Goal: Check status: Check status

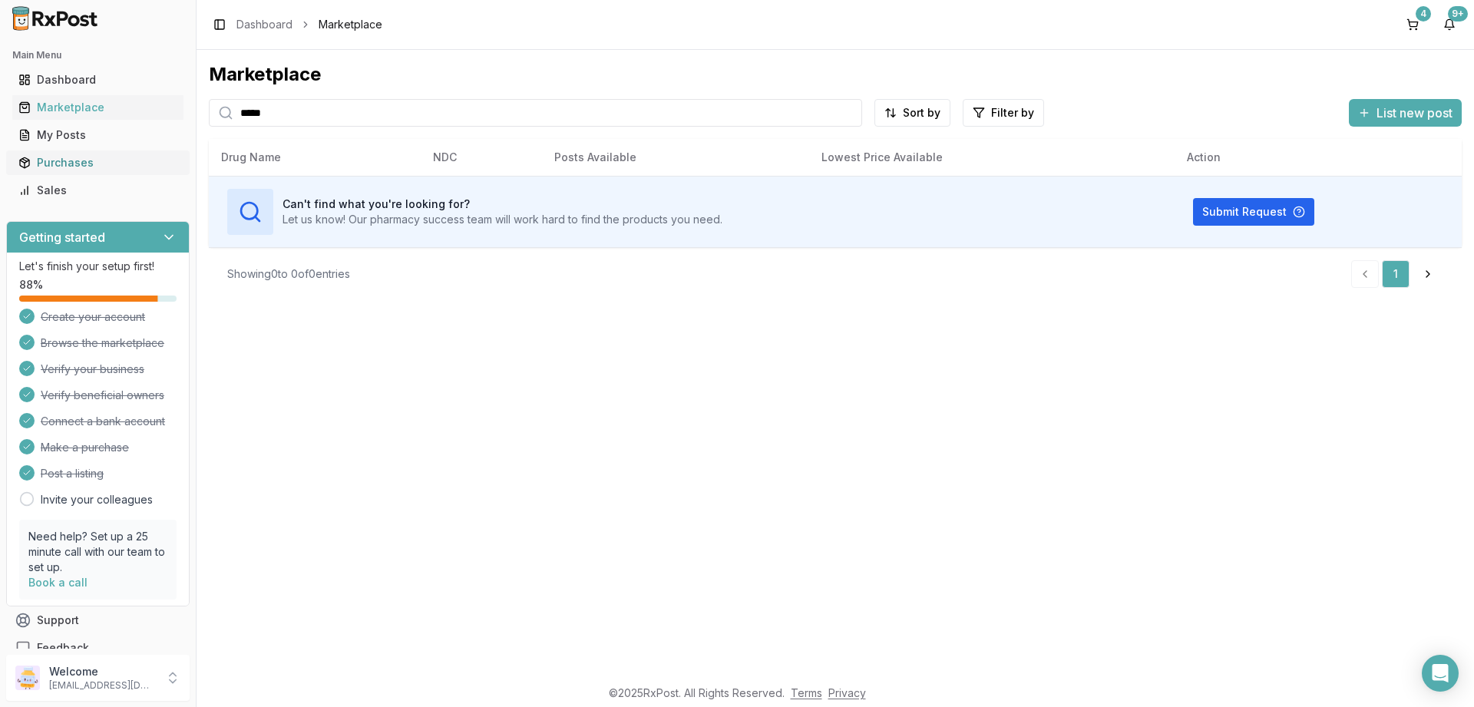
click at [36, 170] on link "Purchases" at bounding box center [97, 163] width 171 height 28
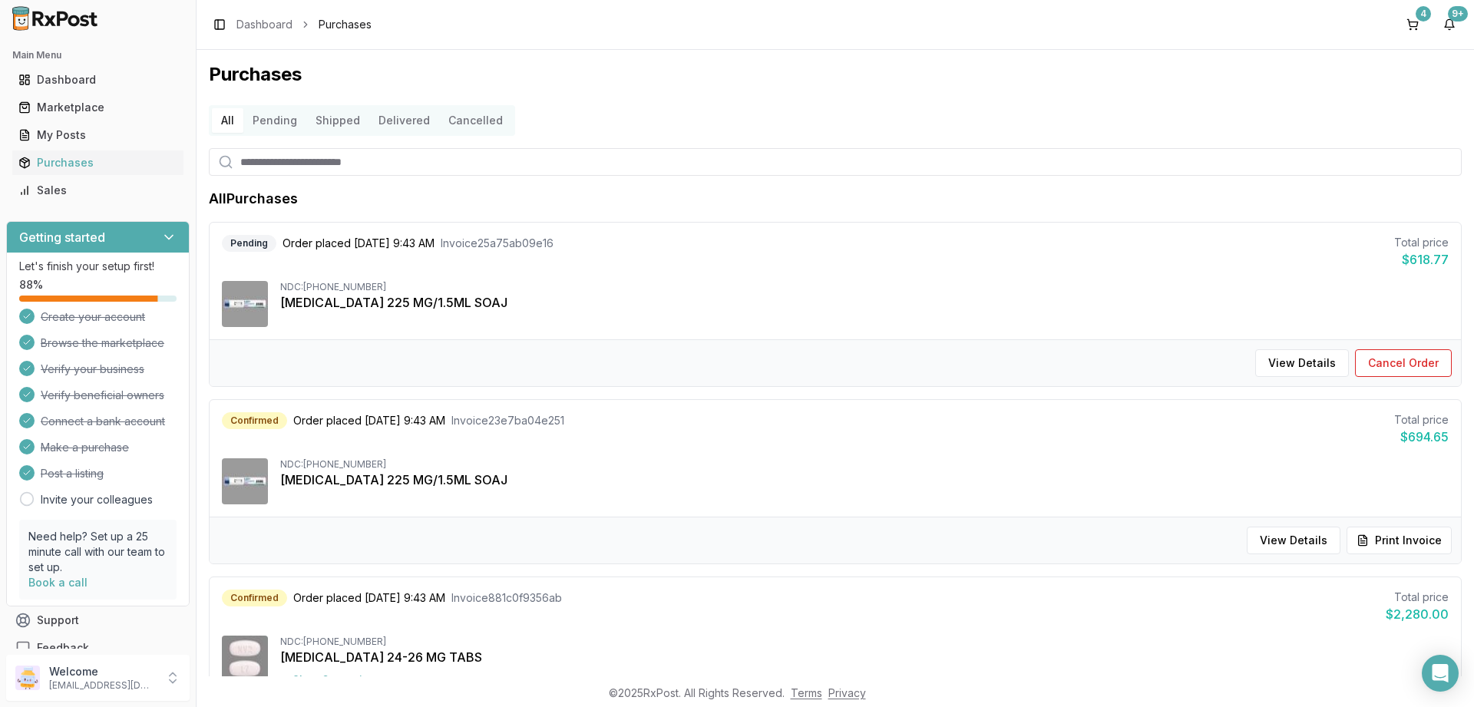
click at [263, 117] on button "Pending" at bounding box center [274, 120] width 63 height 25
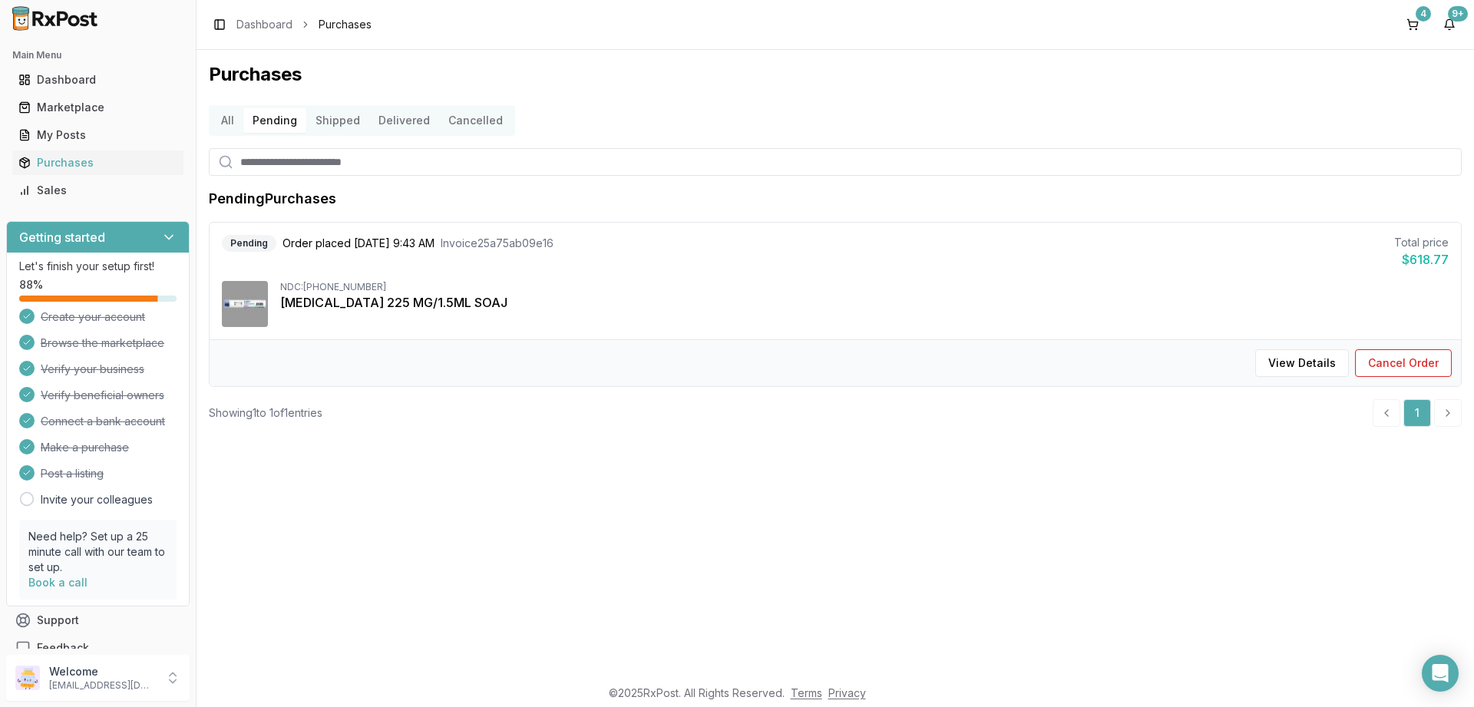
click at [336, 122] on button "Shipped" at bounding box center [337, 120] width 63 height 25
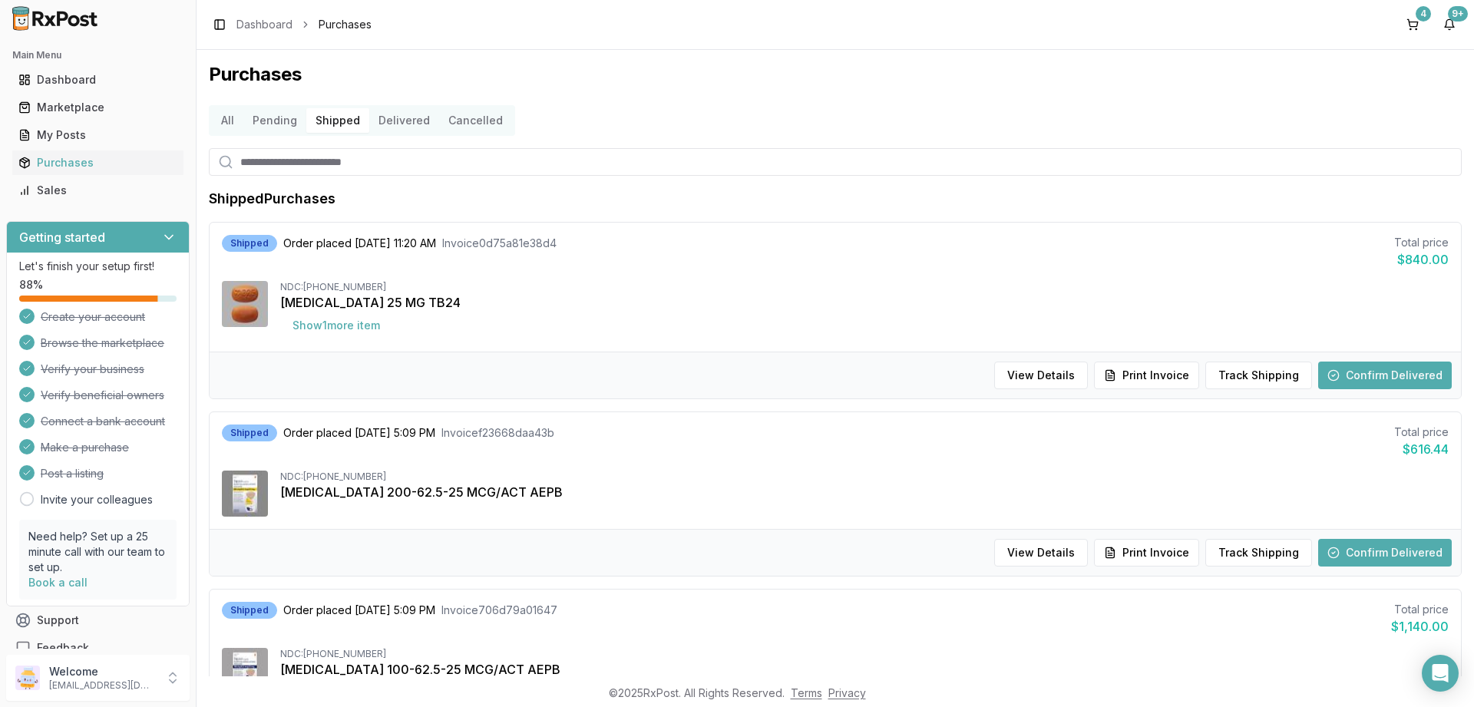
click at [405, 123] on button "Delivered" at bounding box center [404, 120] width 70 height 25
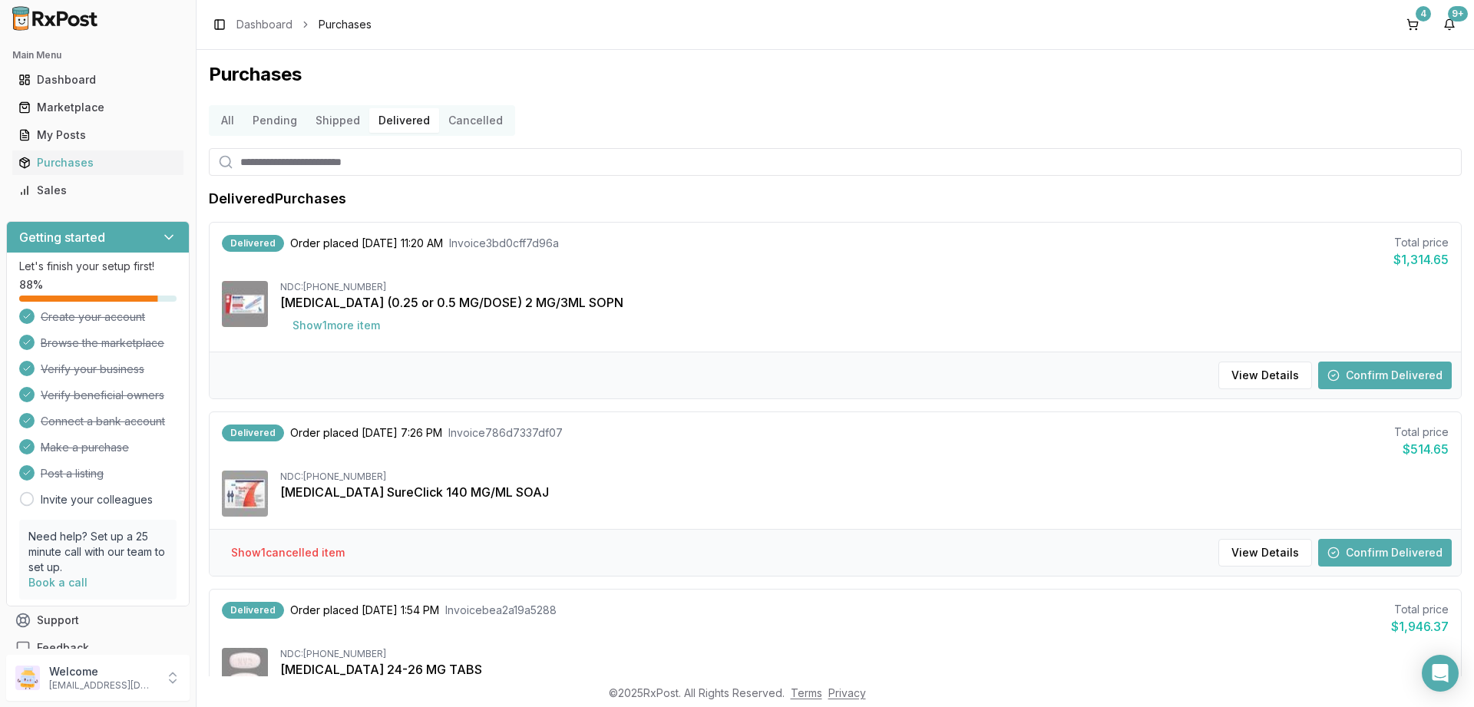
click at [468, 121] on button "Cancelled" at bounding box center [475, 120] width 73 height 25
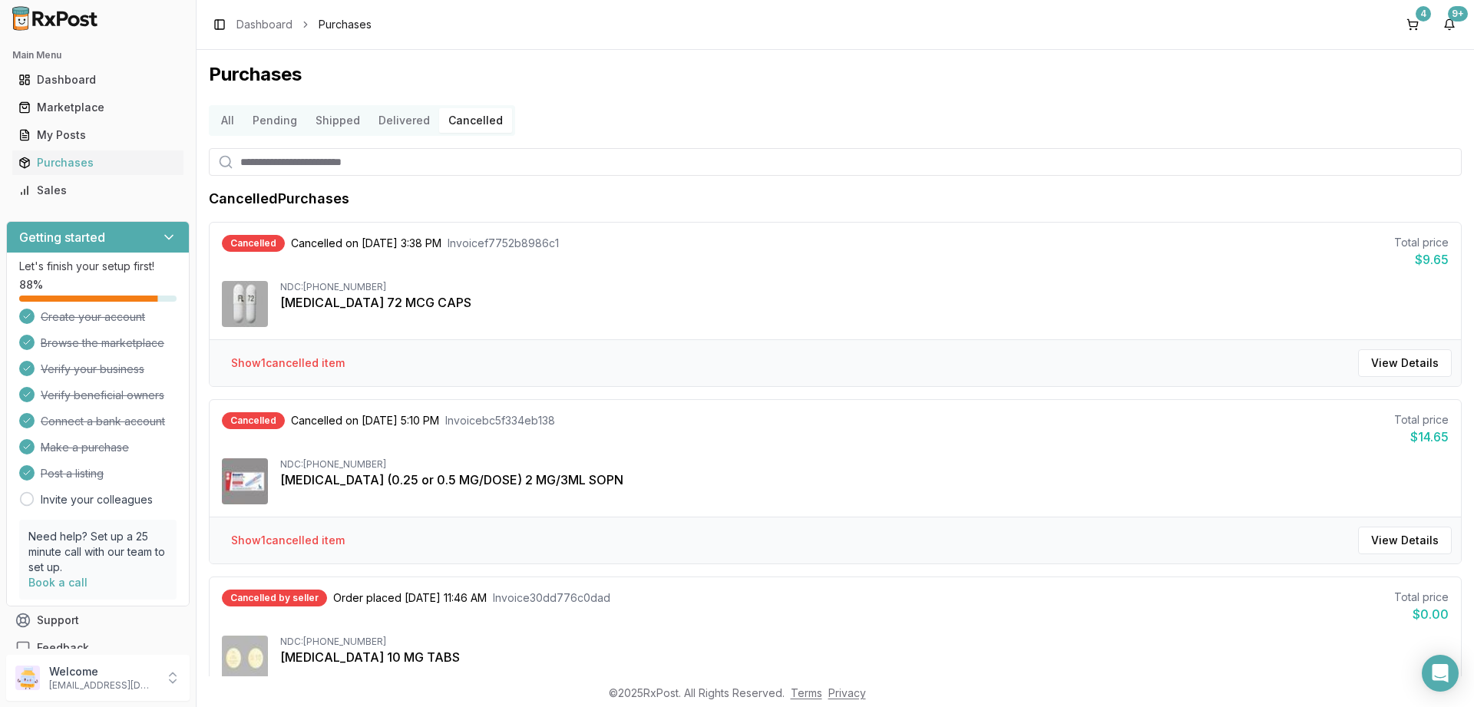
click at [235, 125] on button "All" at bounding box center [227, 120] width 31 height 25
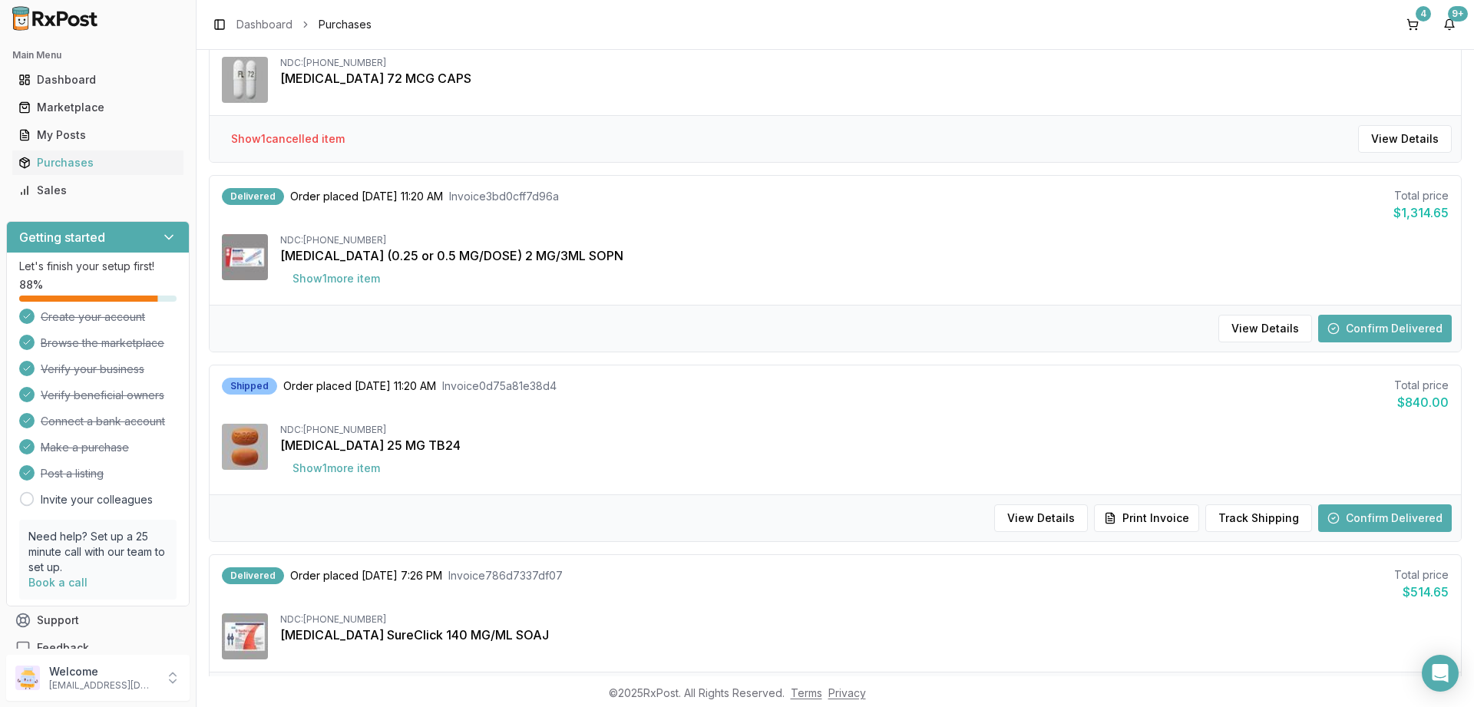
scroll to position [737, 0]
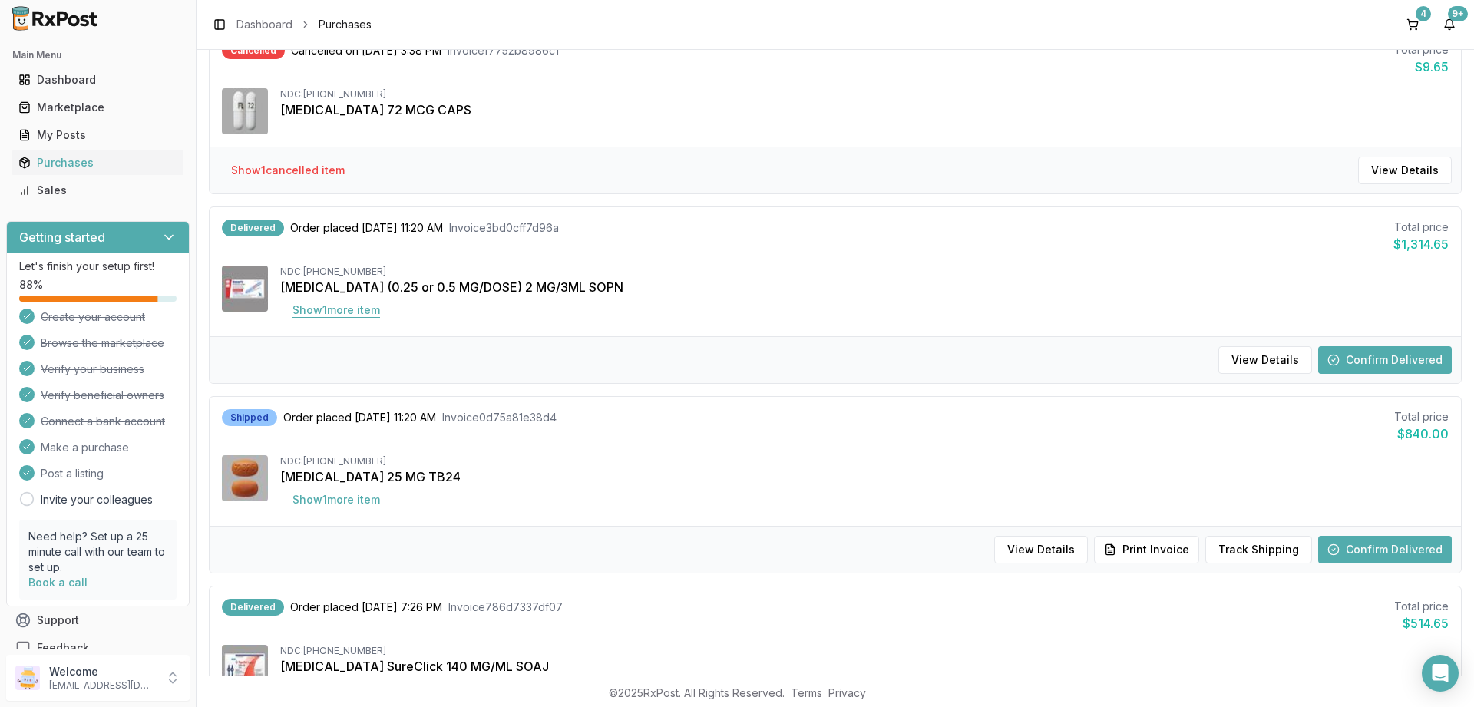
click at [313, 314] on button "Show 1 more item" at bounding box center [336, 310] width 112 height 28
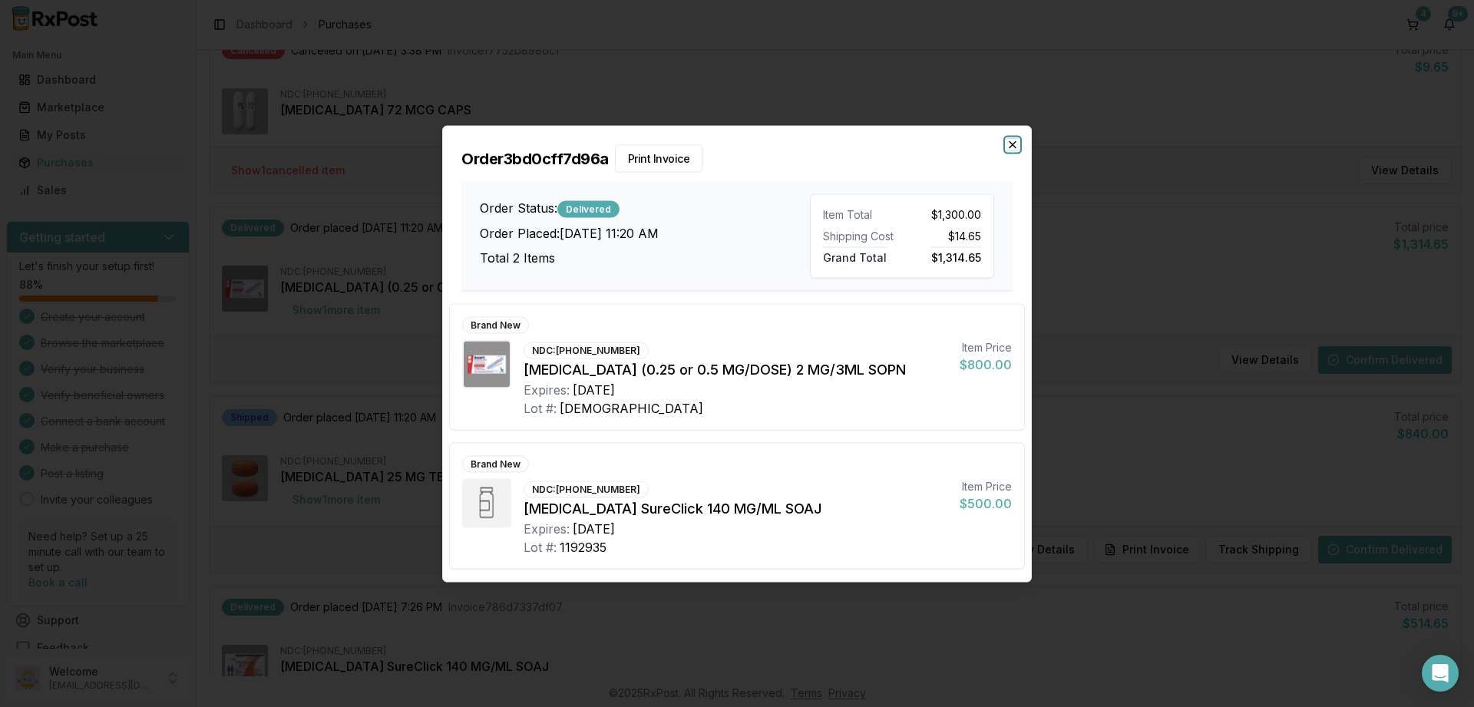
click at [1011, 141] on icon "button" at bounding box center [1013, 144] width 12 height 12
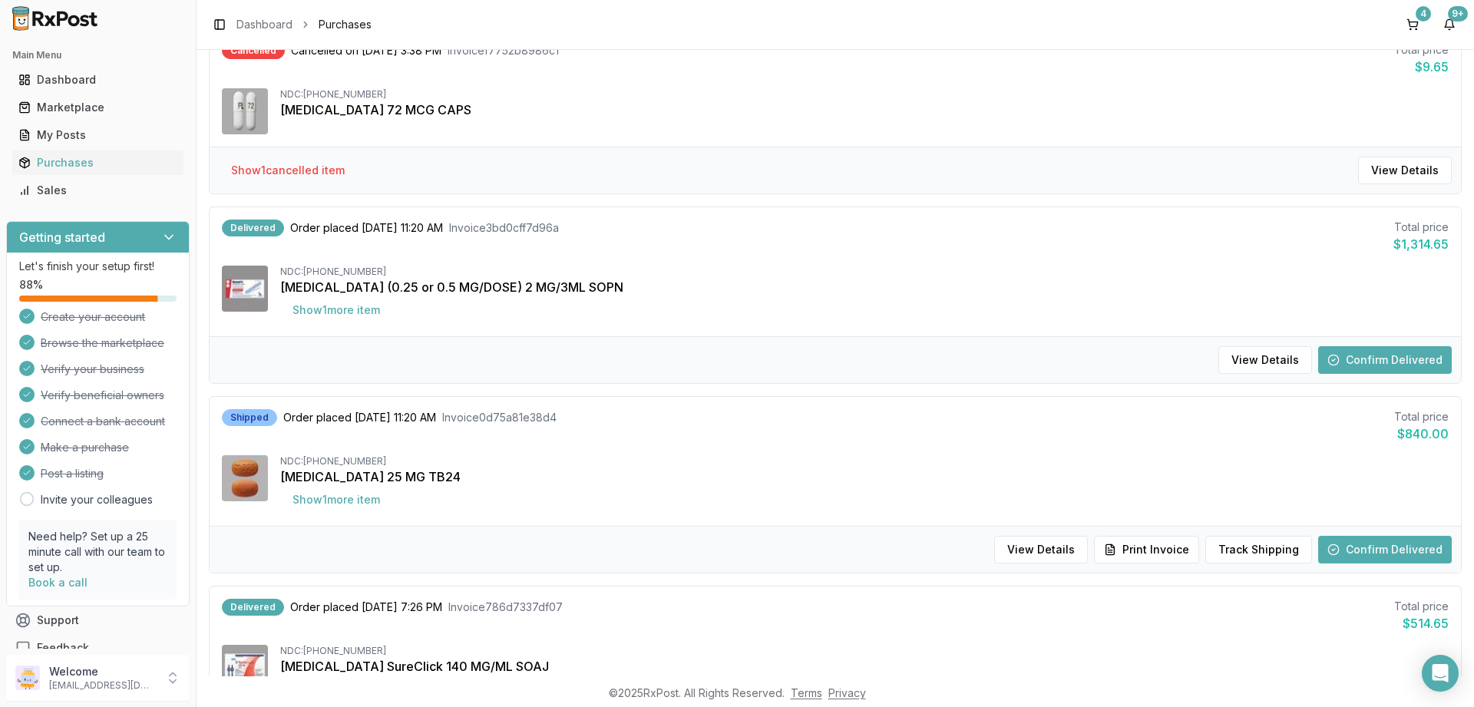
scroll to position [1014, 0]
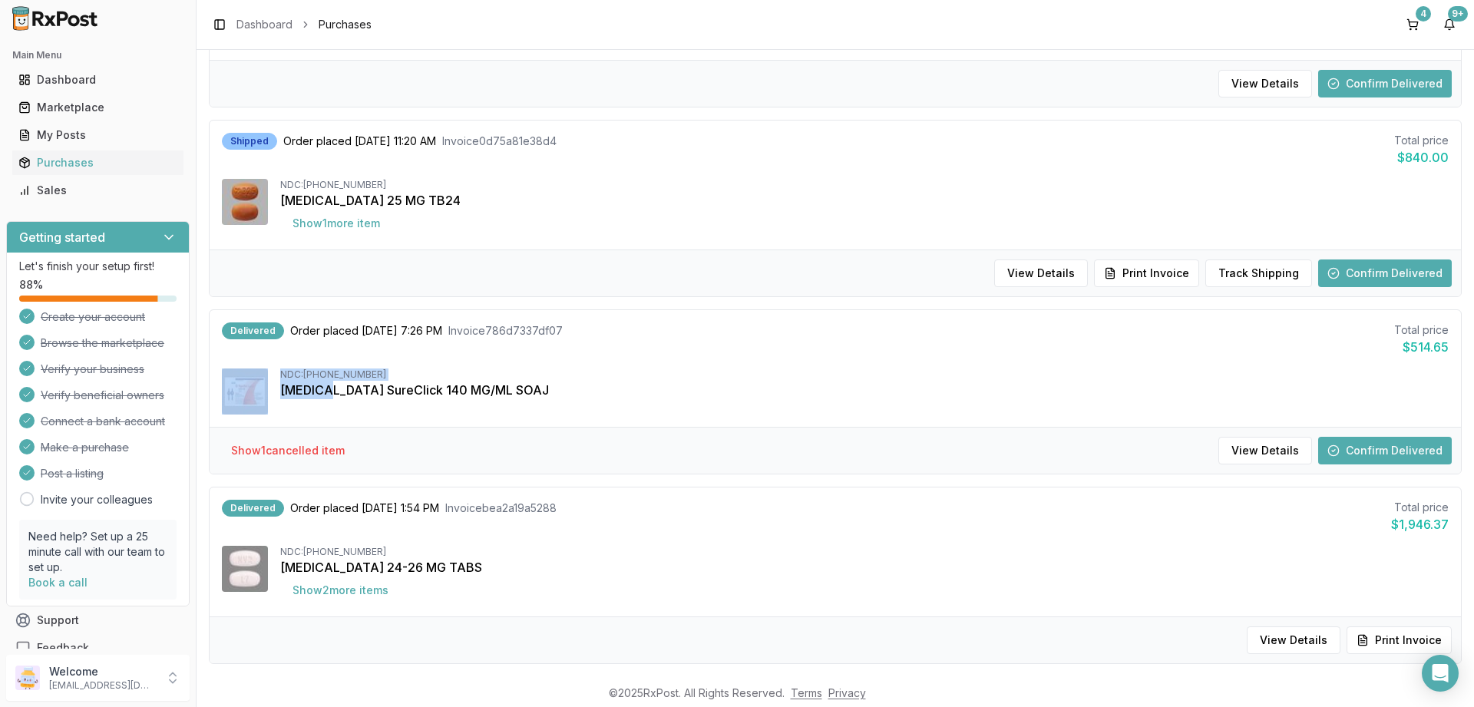
drag, startPoint x: 272, startPoint y: 398, endPoint x: 333, endPoint y: 409, distance: 61.6
click at [332, 409] on div "NDC: [PHONE_NUMBER] [MEDICAL_DATA] SureClick 140 MG/ML SOAJ" at bounding box center [835, 392] width 1227 height 46
click at [342, 406] on div "NDC: [PHONE_NUMBER] [MEDICAL_DATA] SureClick 140 MG/ML SOAJ" at bounding box center [835, 392] width 1227 height 46
drag, startPoint x: 271, startPoint y: 390, endPoint x: 327, endPoint y: 396, distance: 56.4
click at [327, 396] on div "NDC: [PHONE_NUMBER] [MEDICAL_DATA] SureClick 140 MG/ML SOAJ" at bounding box center [835, 392] width 1227 height 46
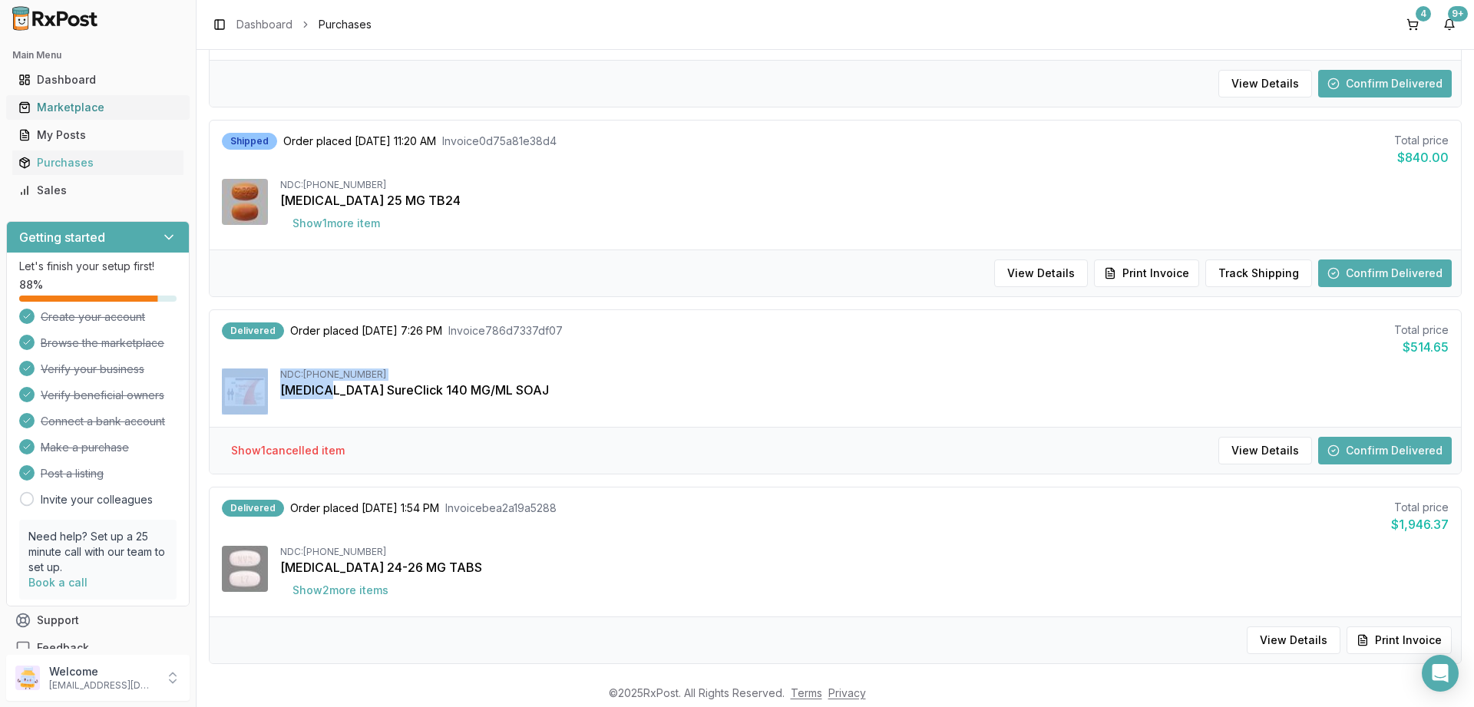
click at [55, 106] on div "Marketplace" at bounding box center [97, 107] width 159 height 15
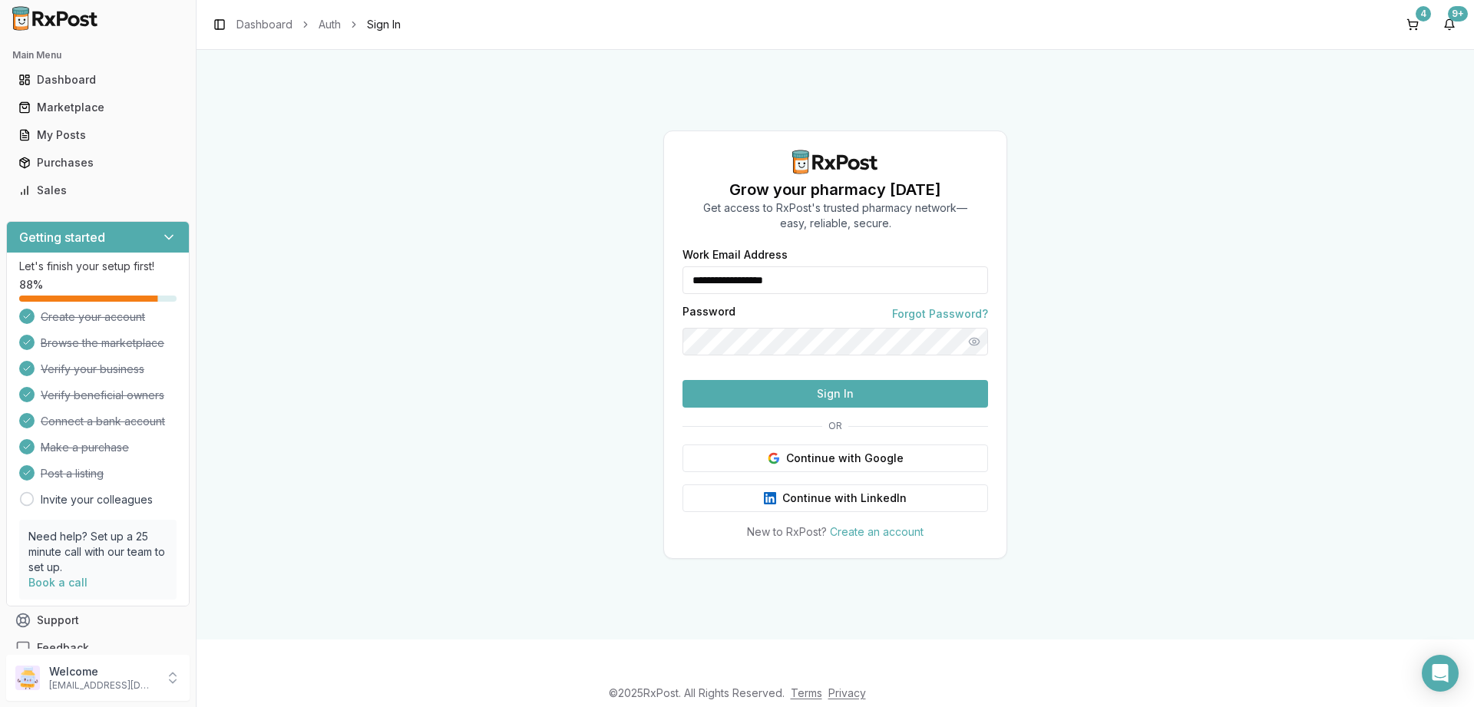
click at [791, 408] on button "Sign In" at bounding box center [836, 394] width 306 height 28
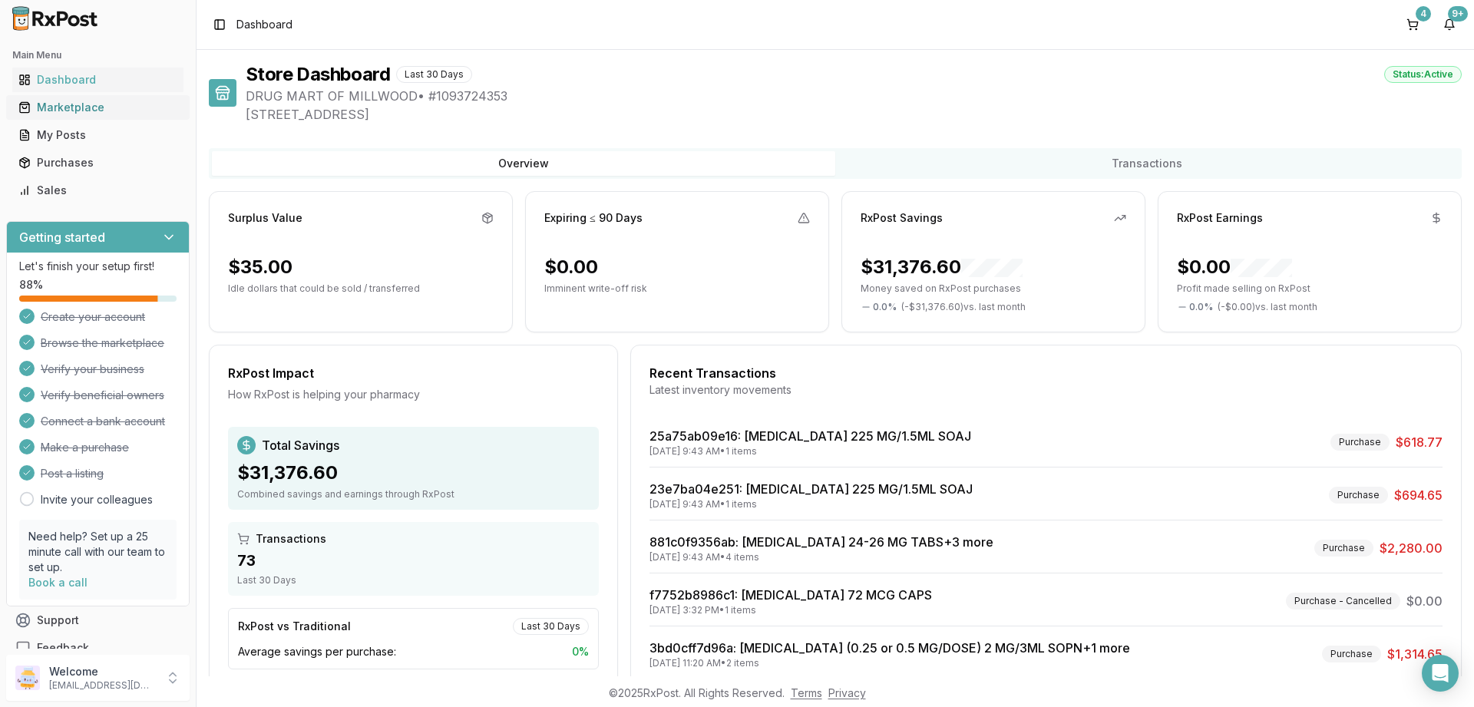
click at [68, 110] on div "Marketplace" at bounding box center [97, 107] width 159 height 15
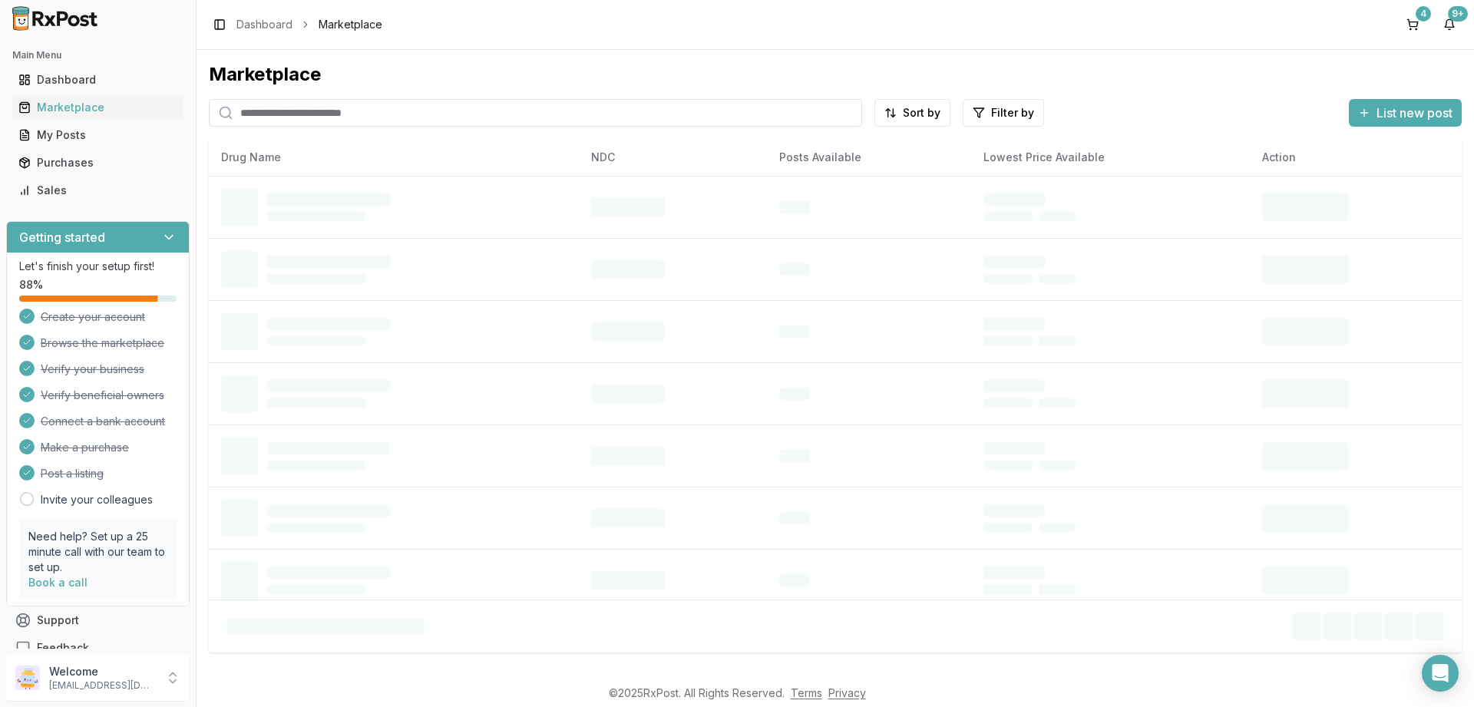
click at [300, 115] on input "search" at bounding box center [536, 113] width 654 height 28
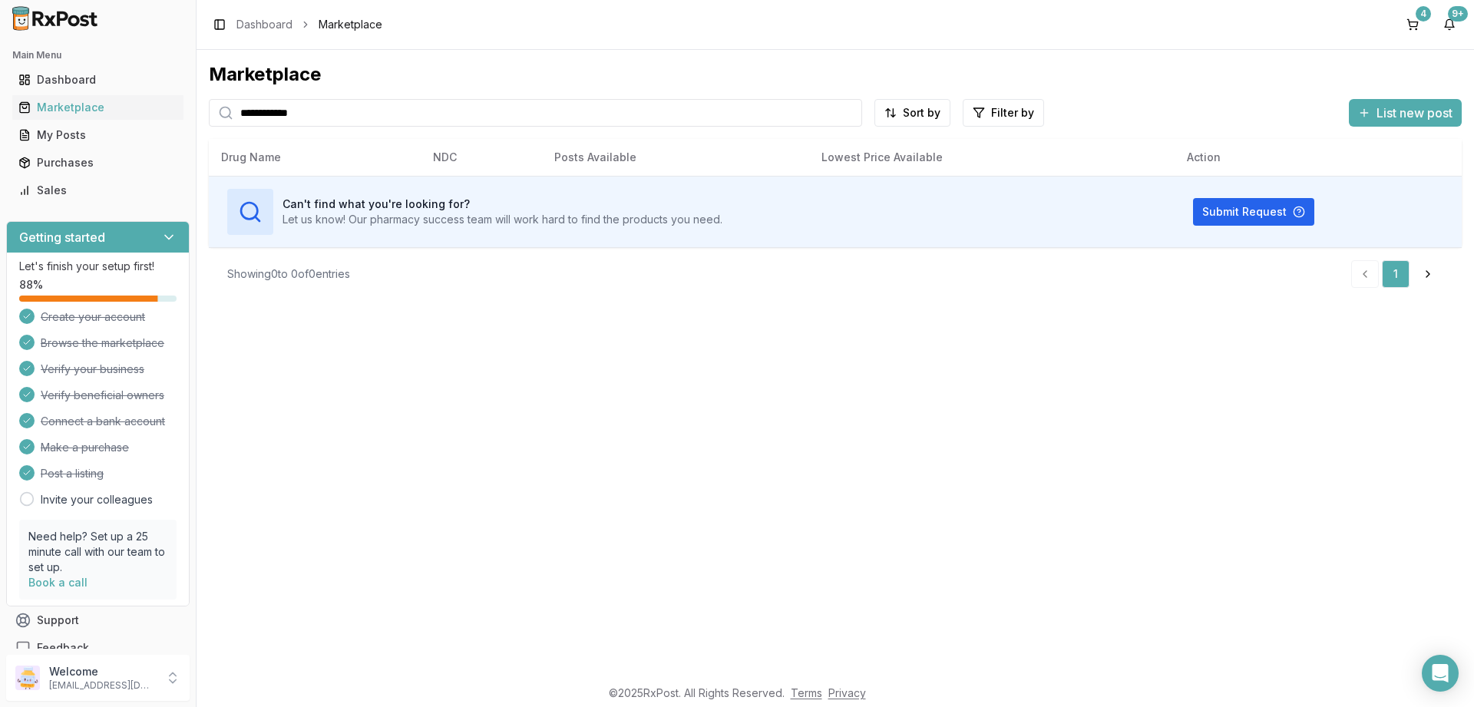
drag, startPoint x: 276, startPoint y: 104, endPoint x: 36, endPoint y: 97, distance: 240.5
click at [209, 99] on input "**********" at bounding box center [536, 113] width 654 height 28
type input "**********"
click at [1412, 20] on button "4" at bounding box center [1413, 24] width 25 height 25
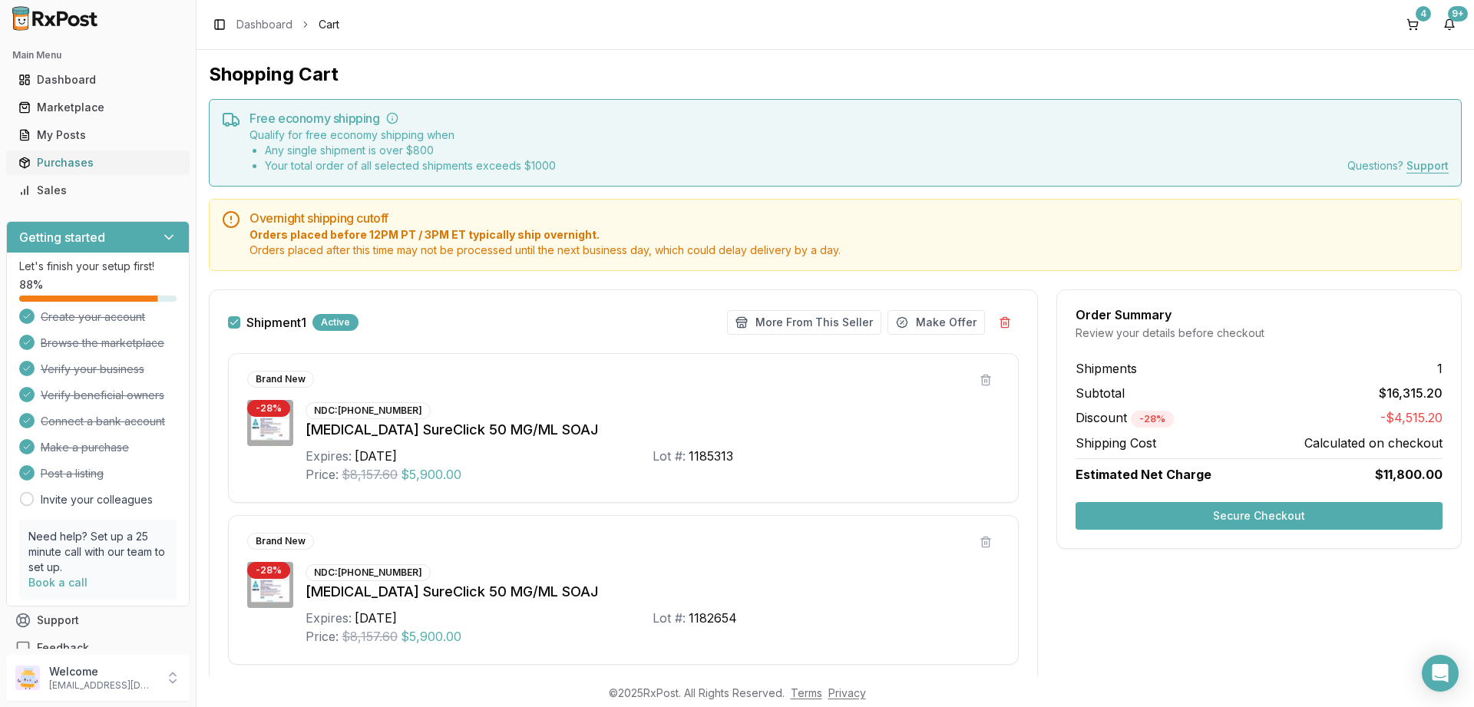
click at [78, 165] on div "Purchases" at bounding box center [97, 162] width 159 height 15
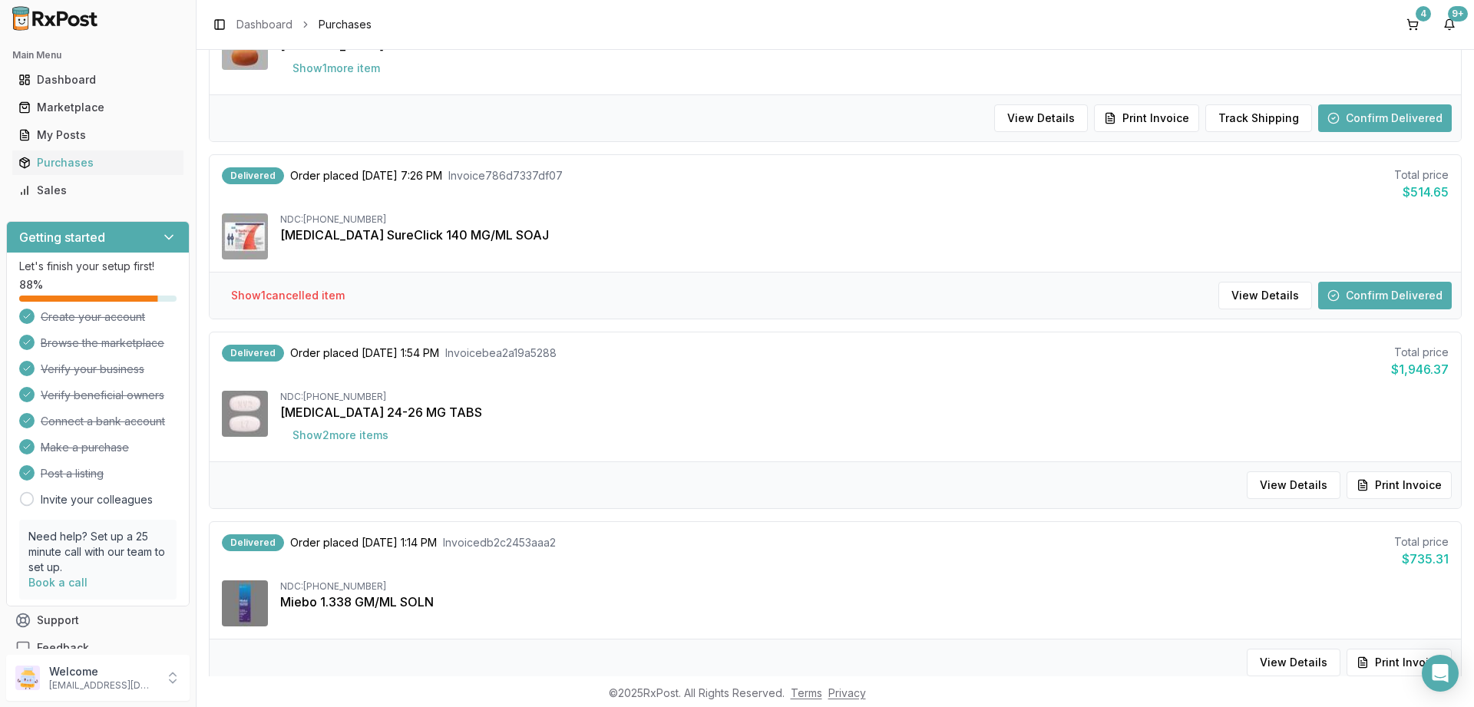
scroll to position [1445, 0]
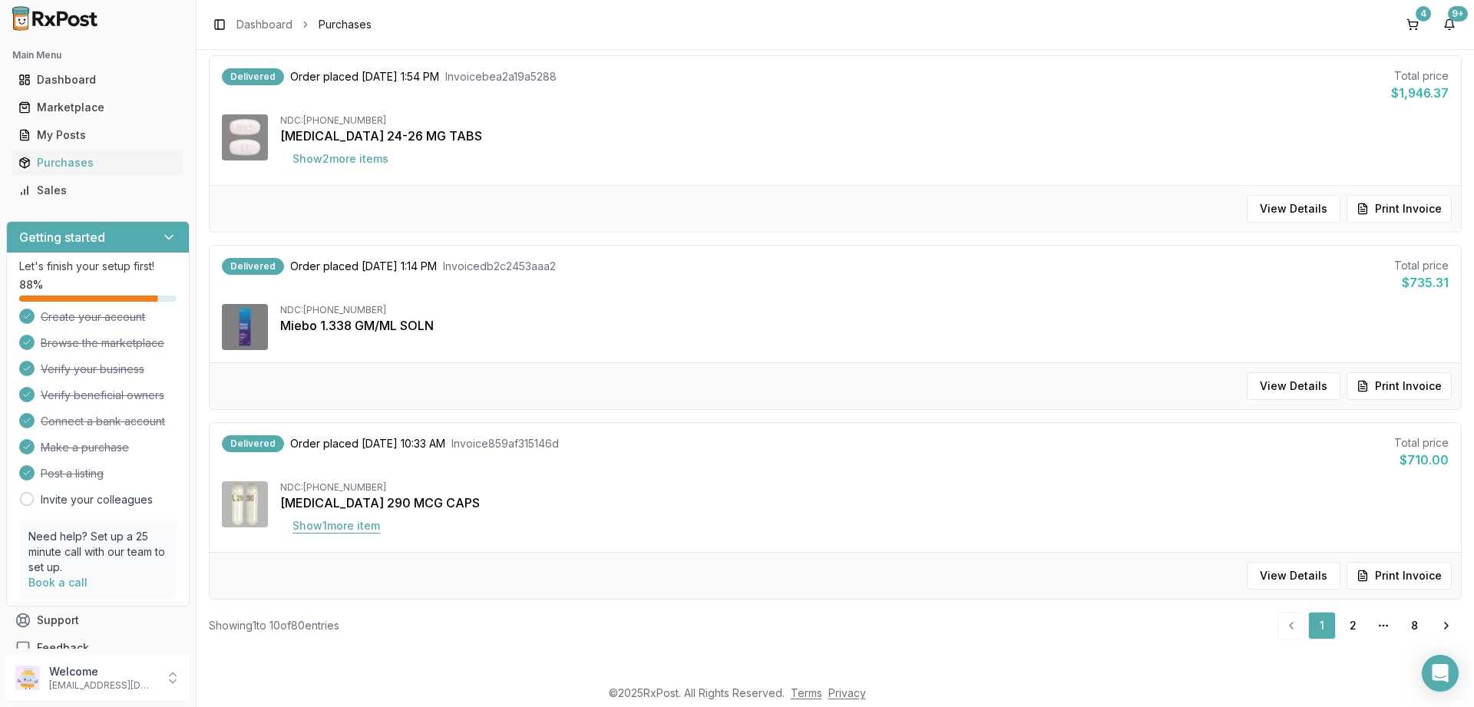
click at [334, 528] on button "Show 1 more item" at bounding box center [336, 526] width 112 height 28
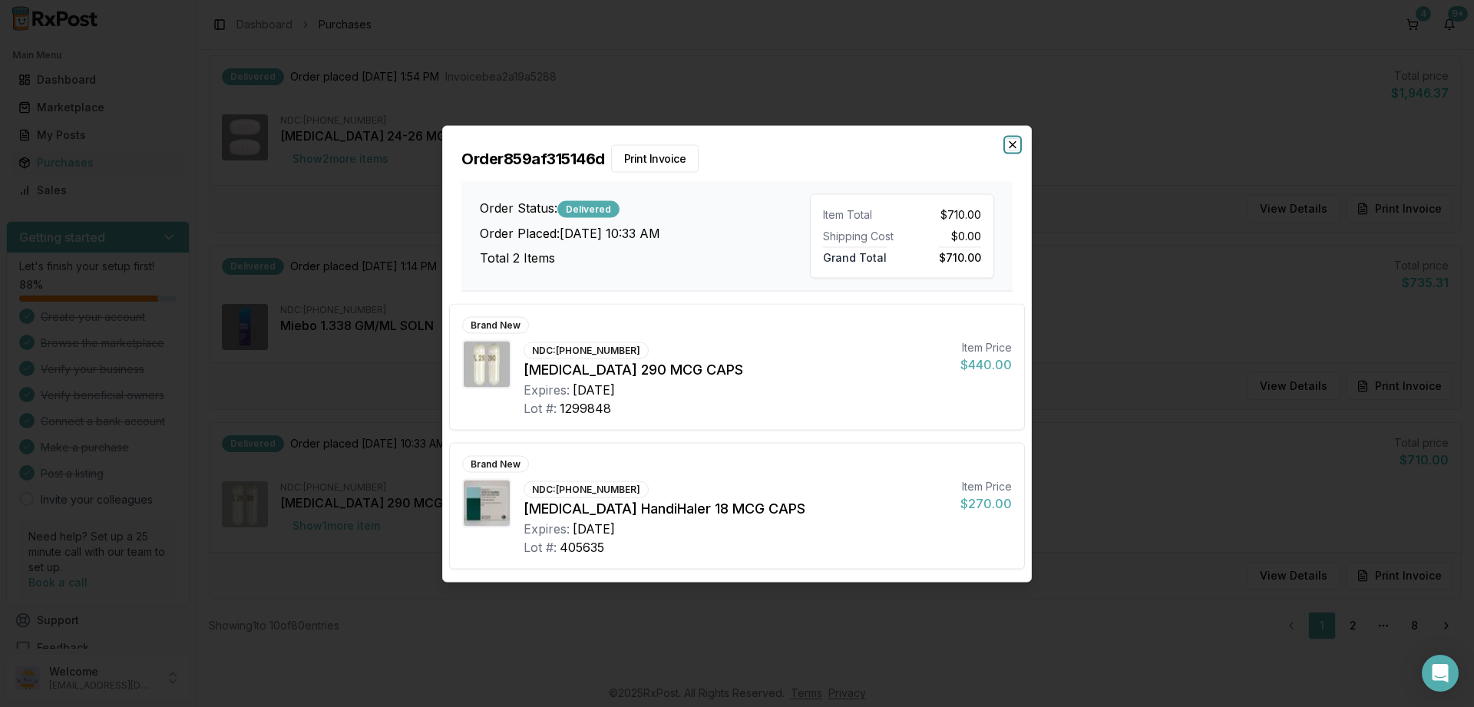
click at [1011, 141] on icon "button" at bounding box center [1013, 144] width 12 height 12
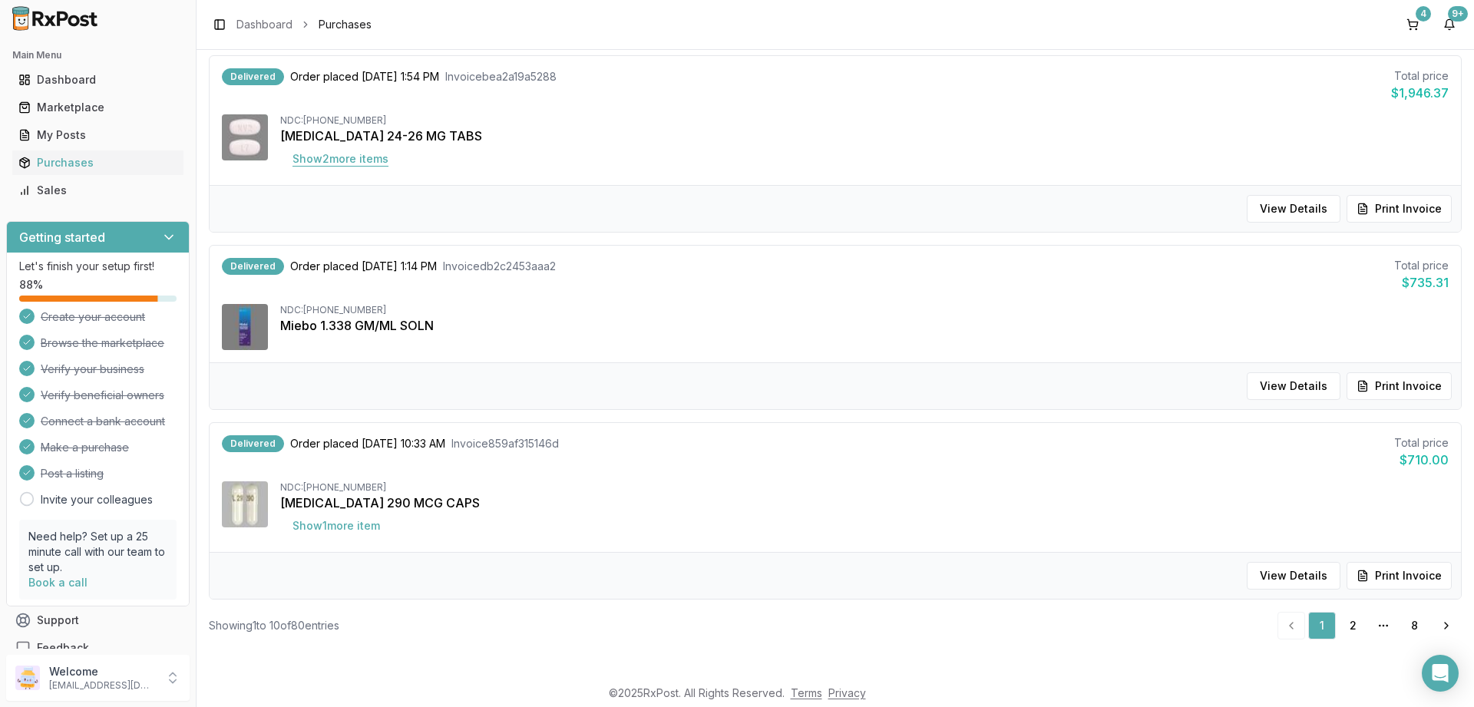
click at [351, 157] on button "Show 2 more item s" at bounding box center [340, 159] width 121 height 28
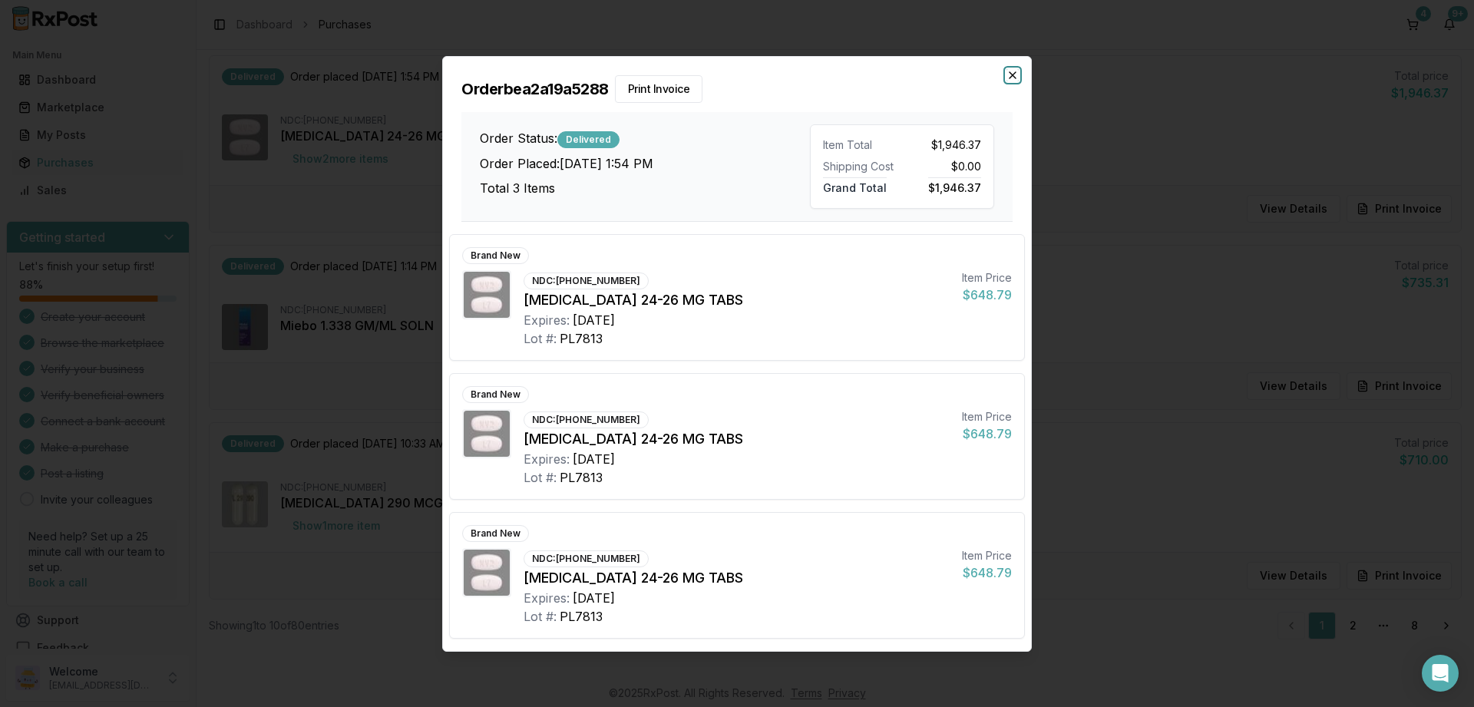
click at [1016, 71] on icon "button" at bounding box center [1013, 75] width 12 height 12
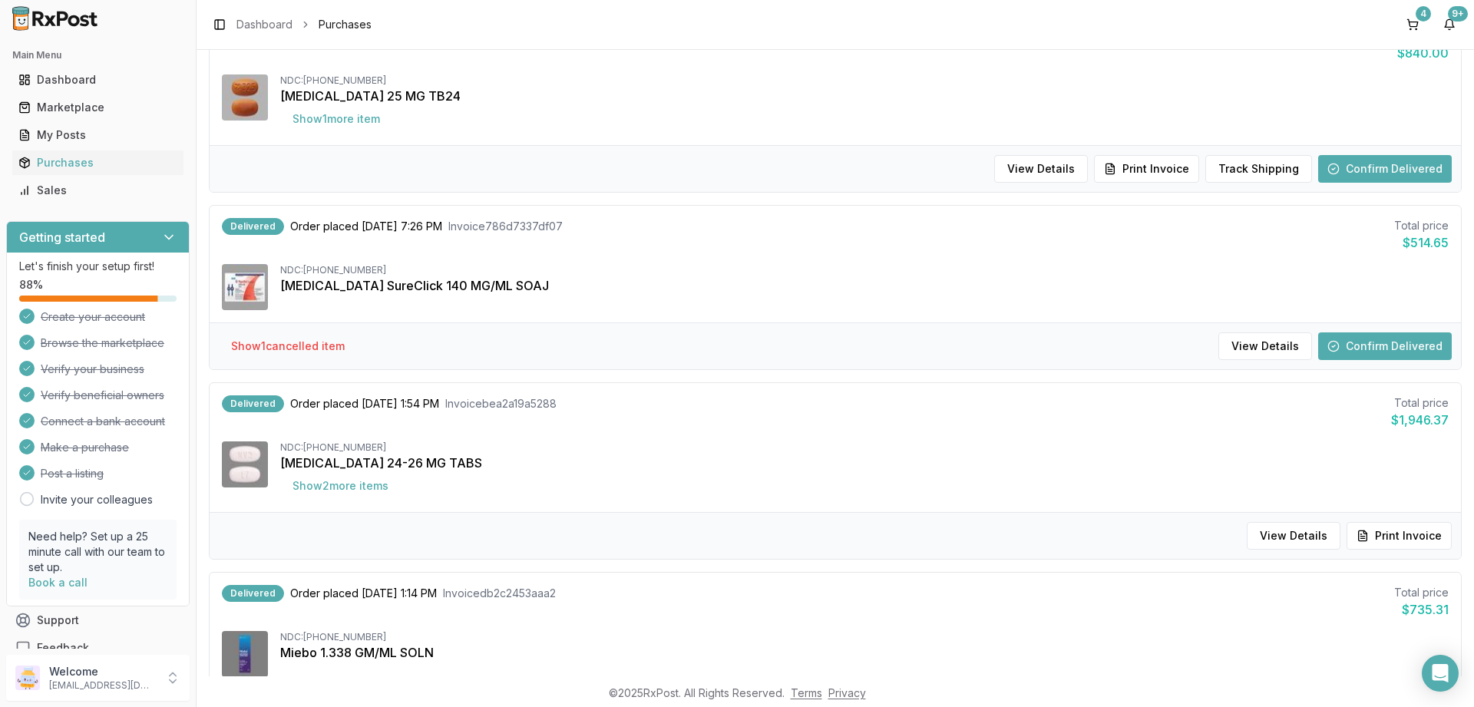
scroll to position [1077, 0]
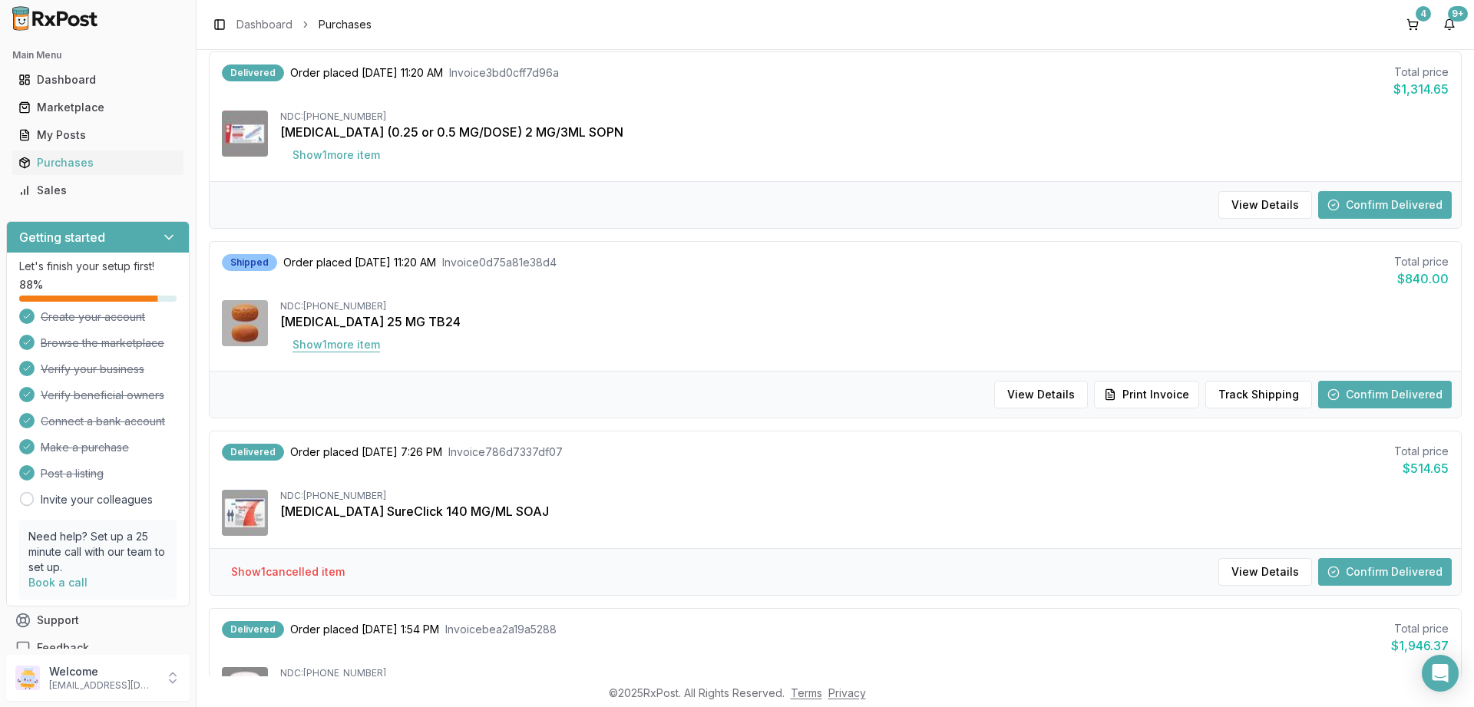
click at [338, 342] on button "Show 1 more item" at bounding box center [336, 345] width 112 height 28
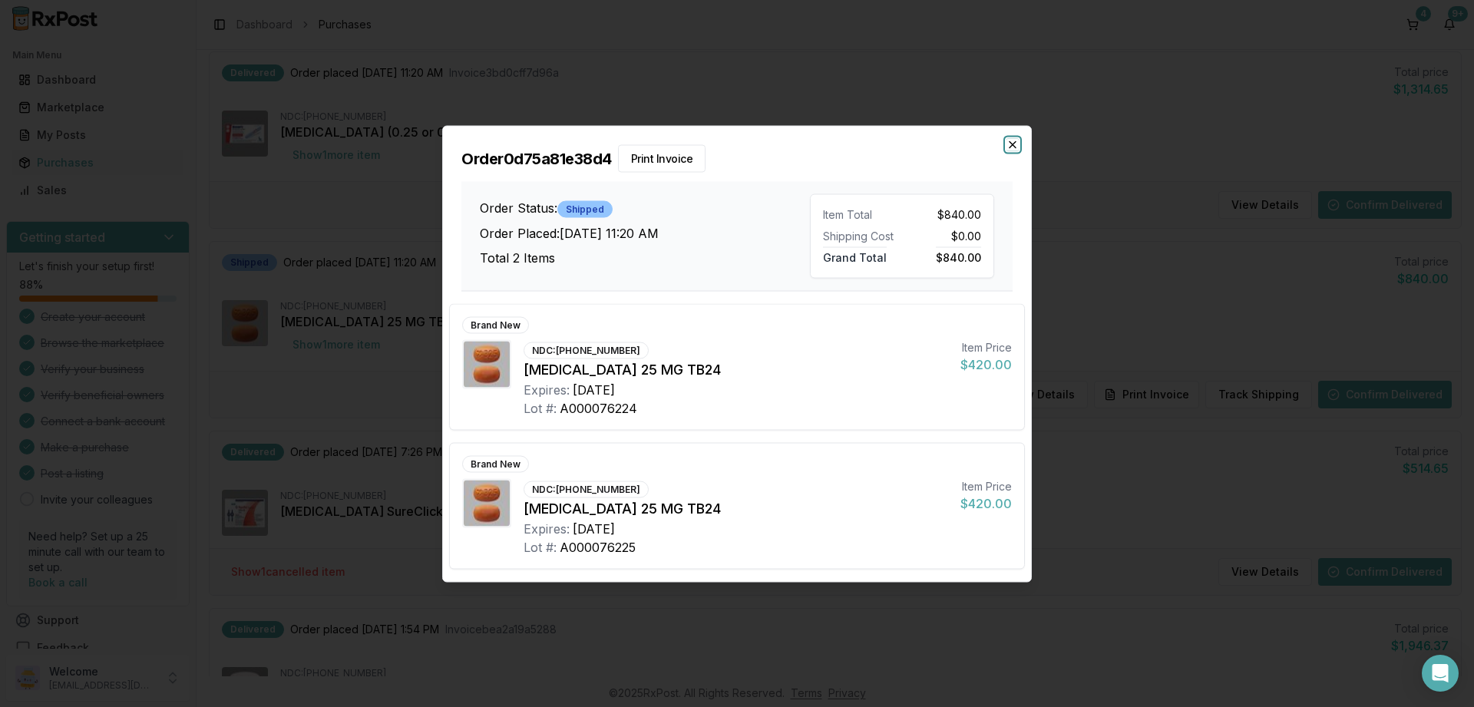
click at [1012, 148] on icon "button" at bounding box center [1013, 144] width 12 height 12
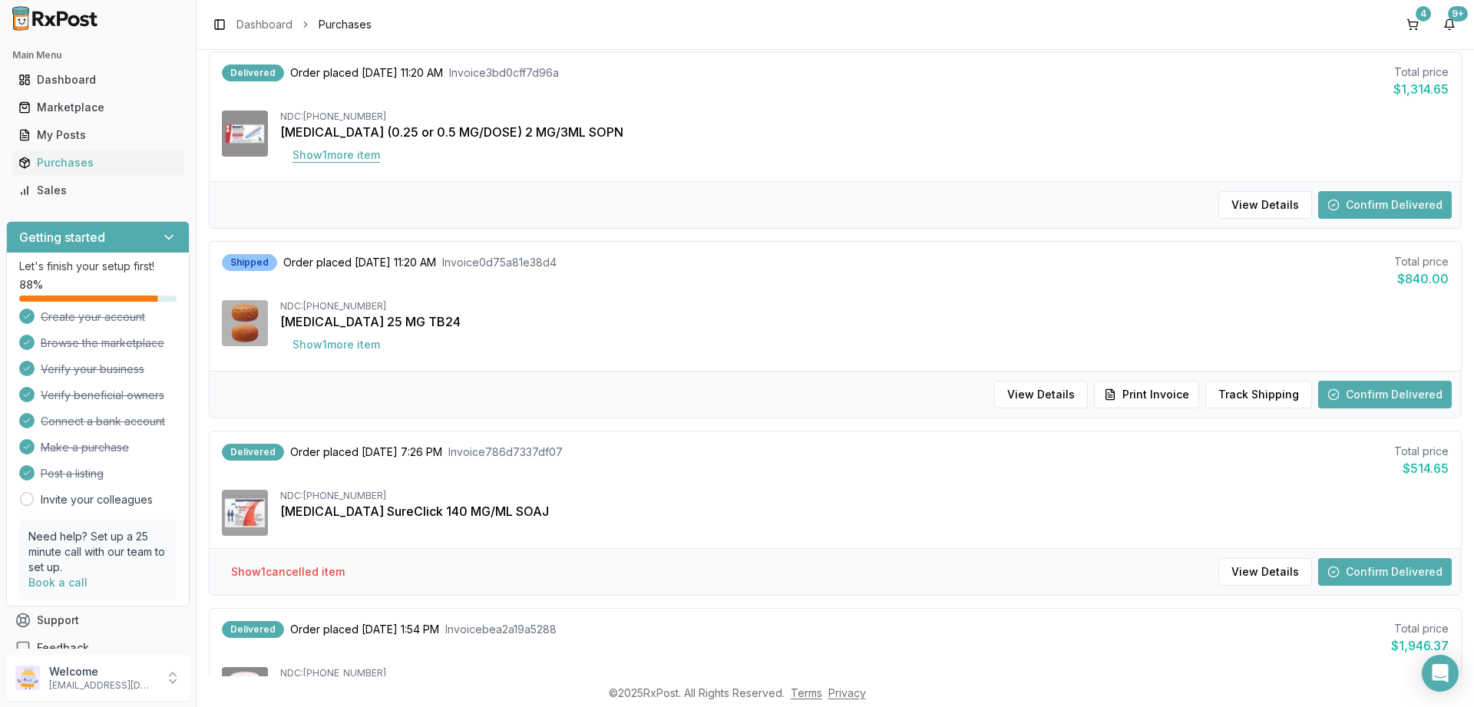
click at [346, 149] on button "Show 1 more item" at bounding box center [336, 155] width 112 height 28
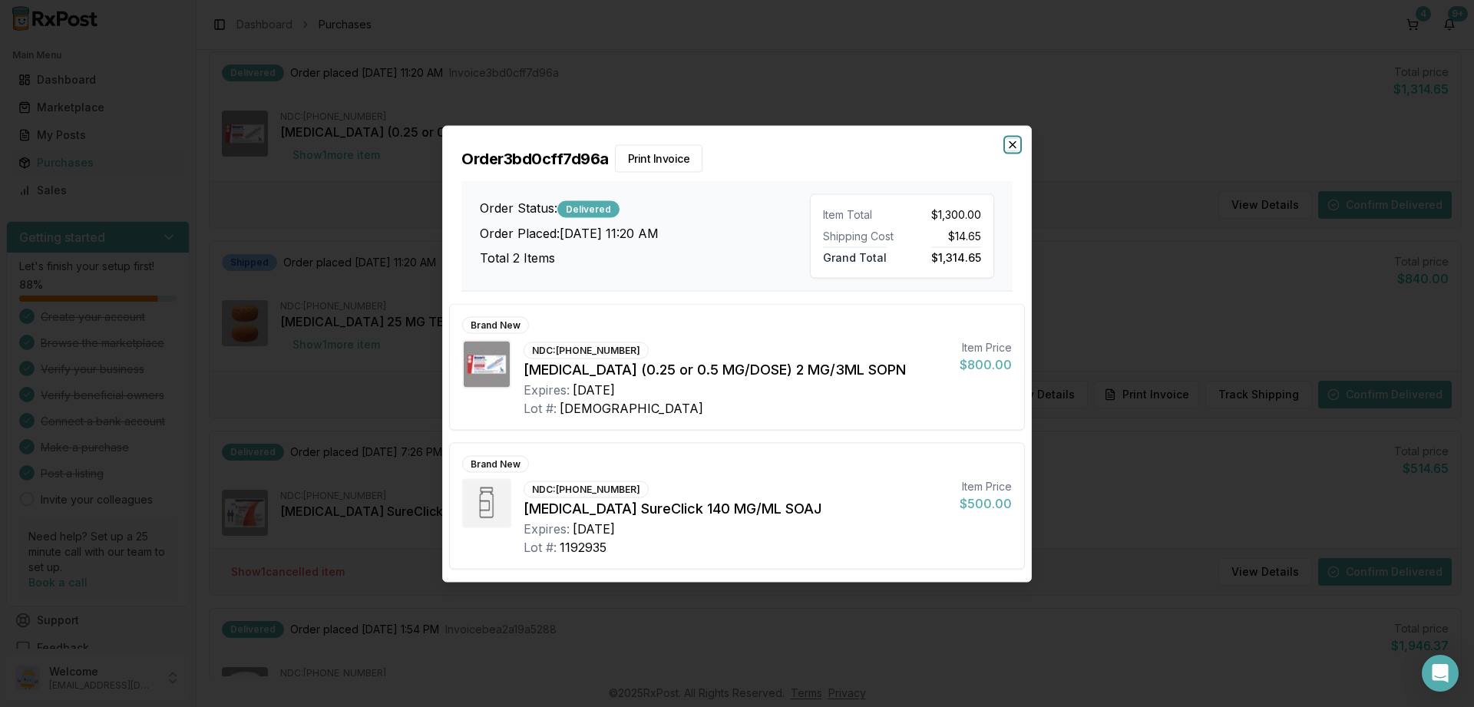
click at [1014, 147] on icon "button" at bounding box center [1013, 144] width 6 height 6
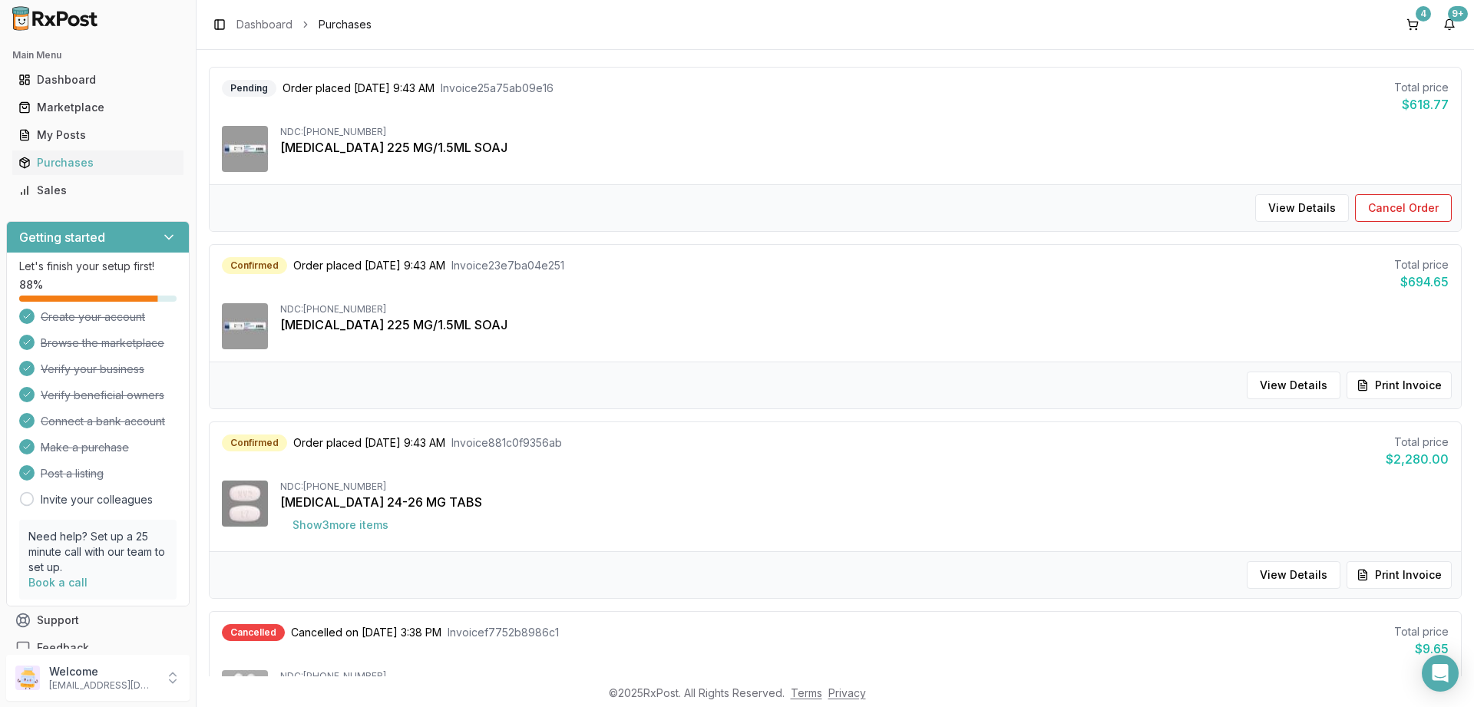
scroll to position [0, 0]
